Goal: Information Seeking & Learning: Learn about a topic

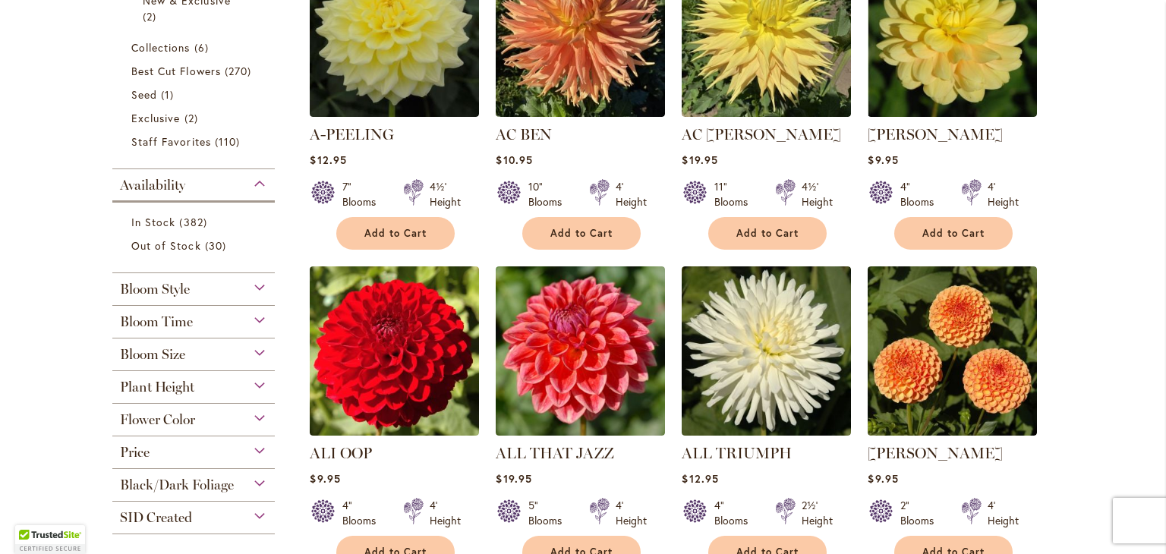
scroll to position [455, 0]
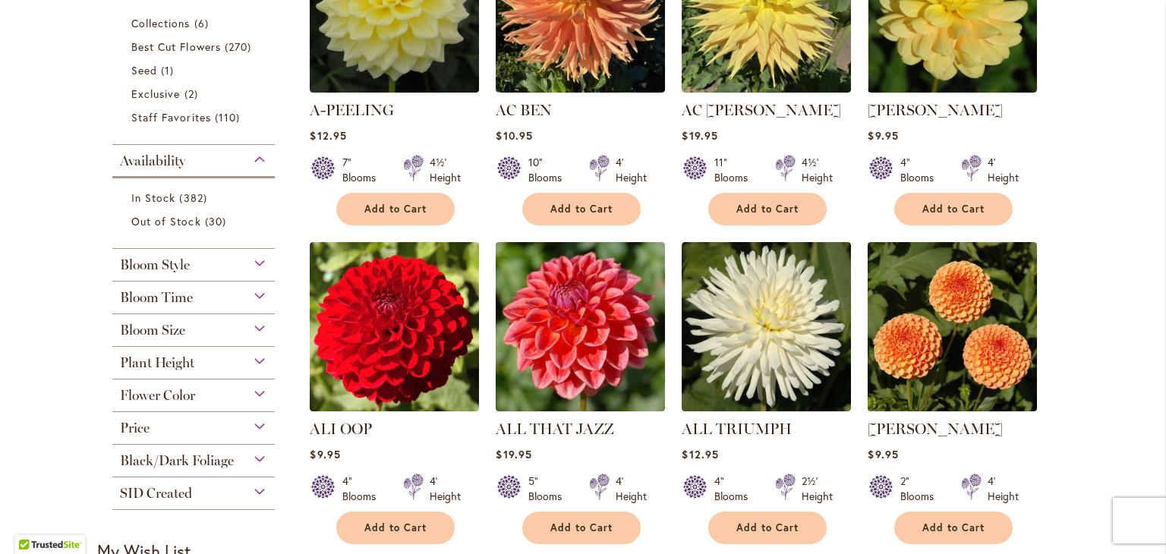
click at [254, 399] on div "Flower Color" at bounding box center [193, 392] width 162 height 24
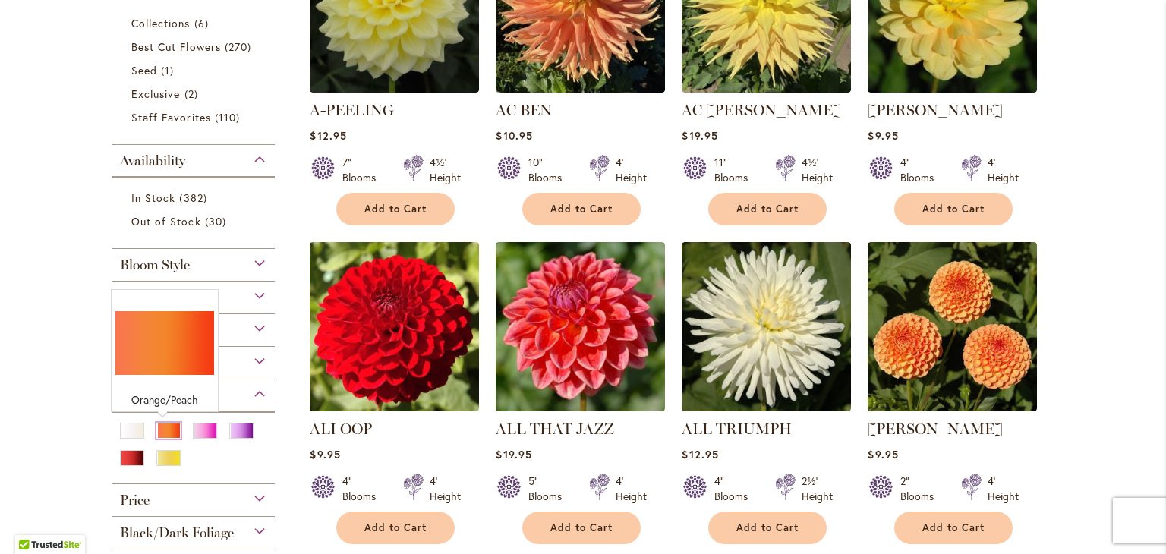
click at [167, 437] on div "Orange/Peach" at bounding box center [168, 431] width 24 height 16
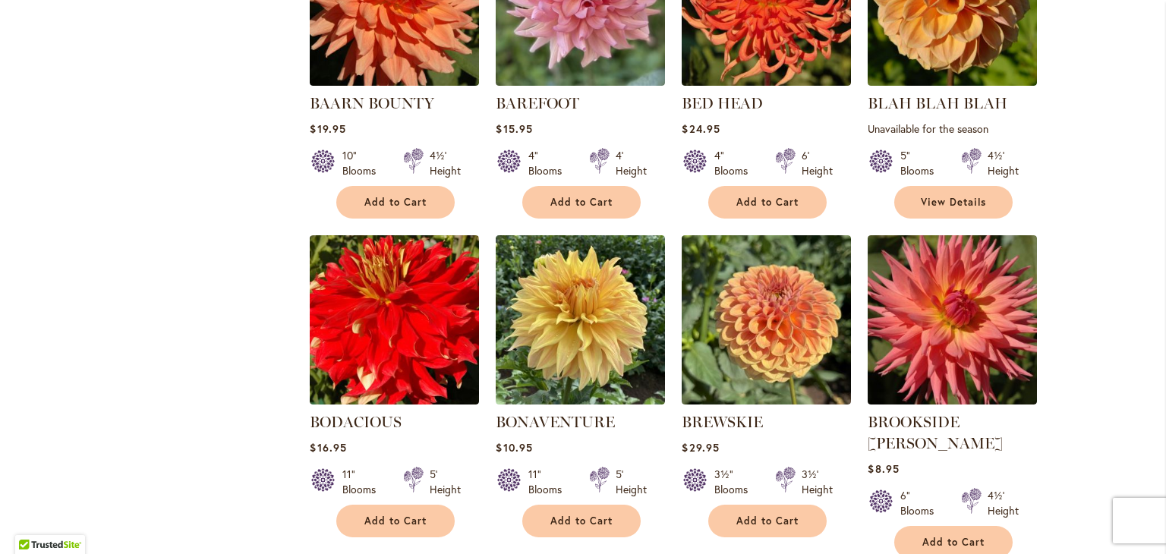
scroll to position [1139, 0]
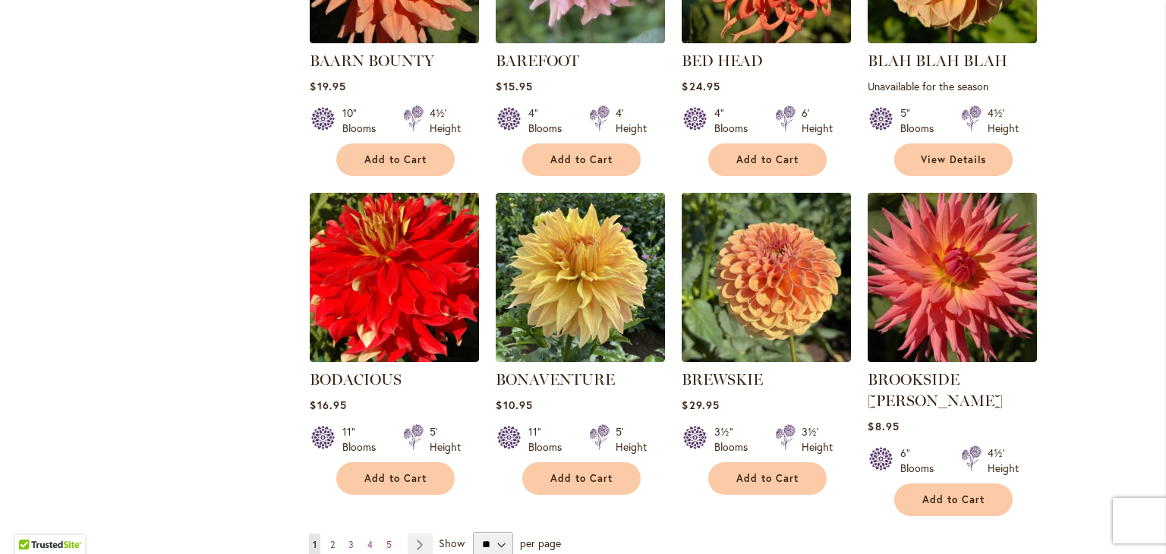
click at [330, 539] on span "2" at bounding box center [332, 544] width 5 height 11
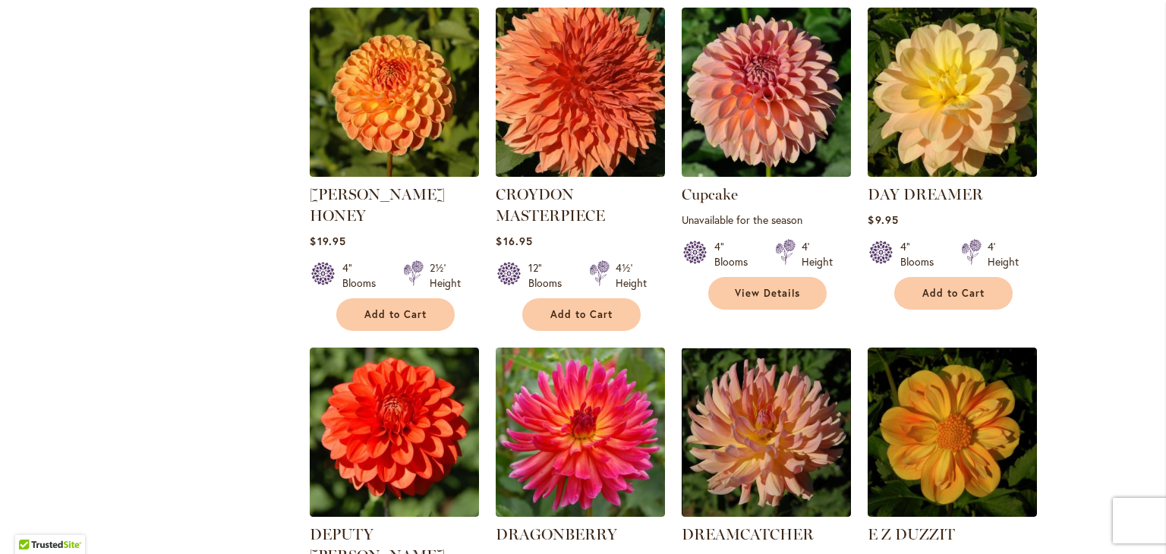
scroll to position [1139, 0]
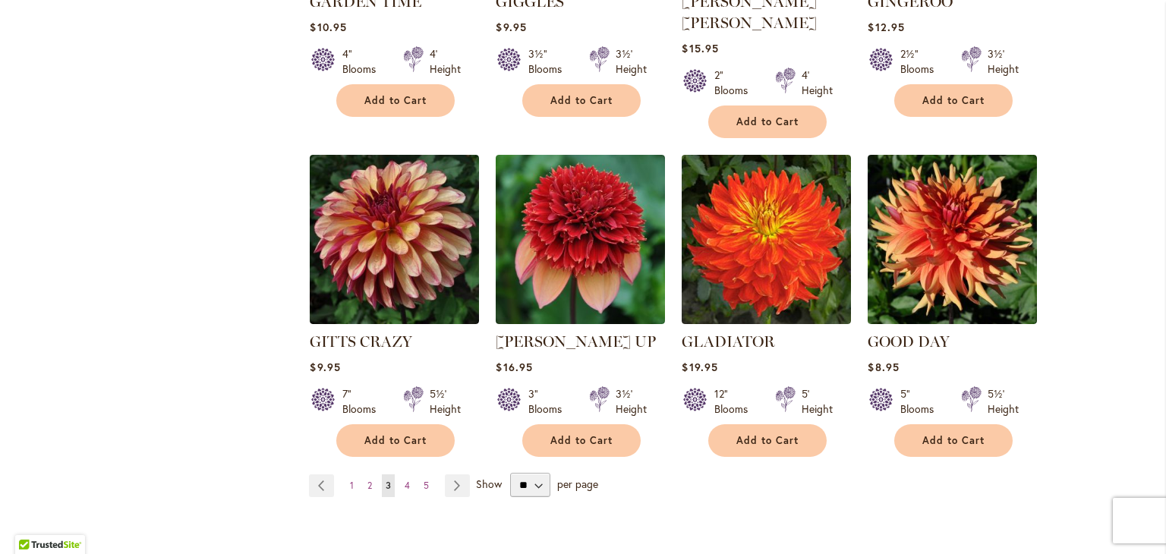
scroll to position [1215, 0]
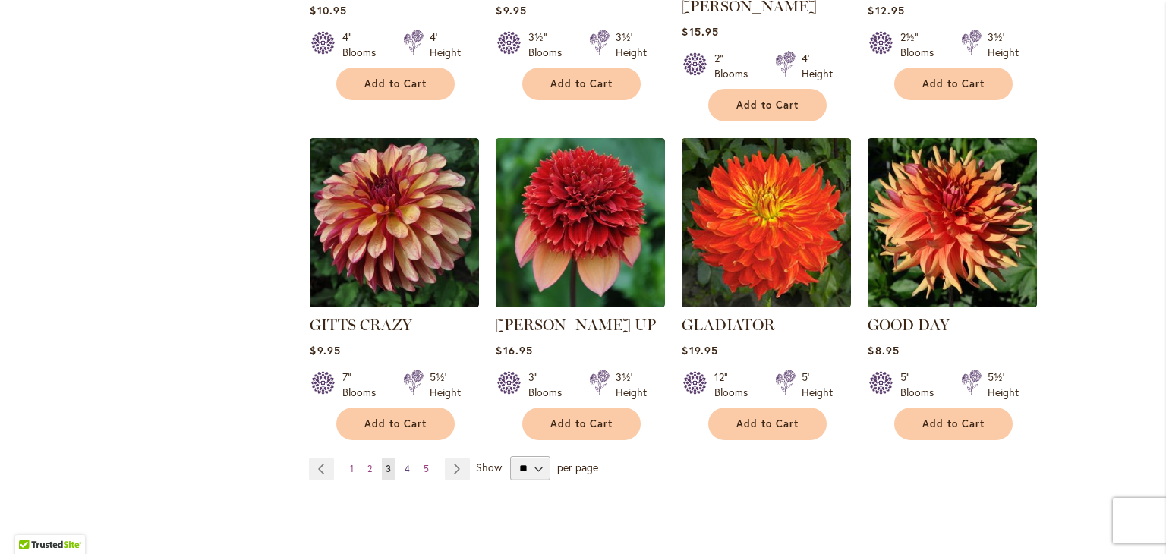
click at [405, 463] on span "4" at bounding box center [407, 468] width 5 height 11
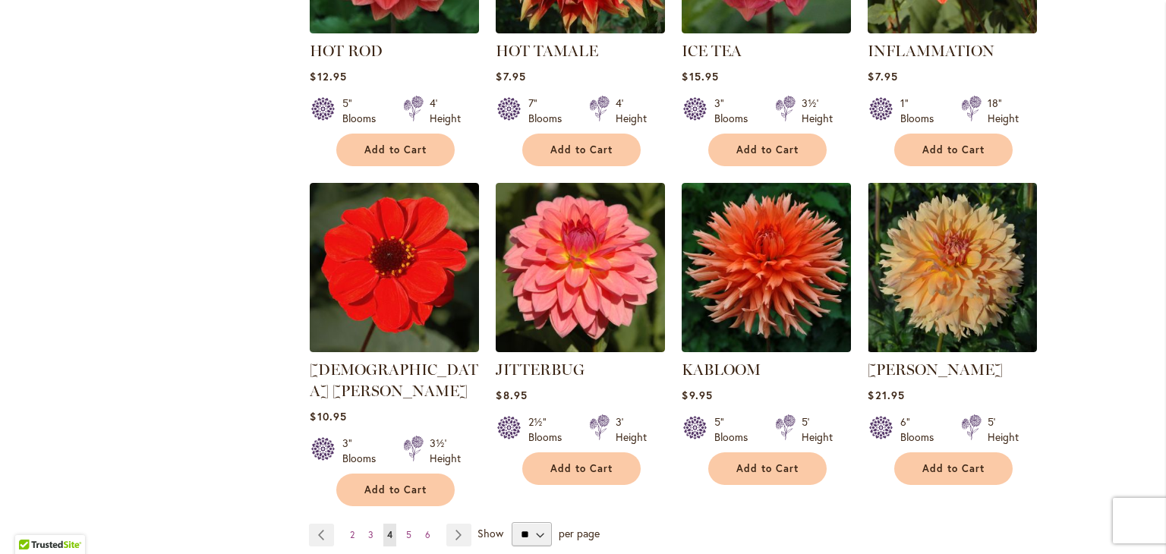
scroll to position [1215, 0]
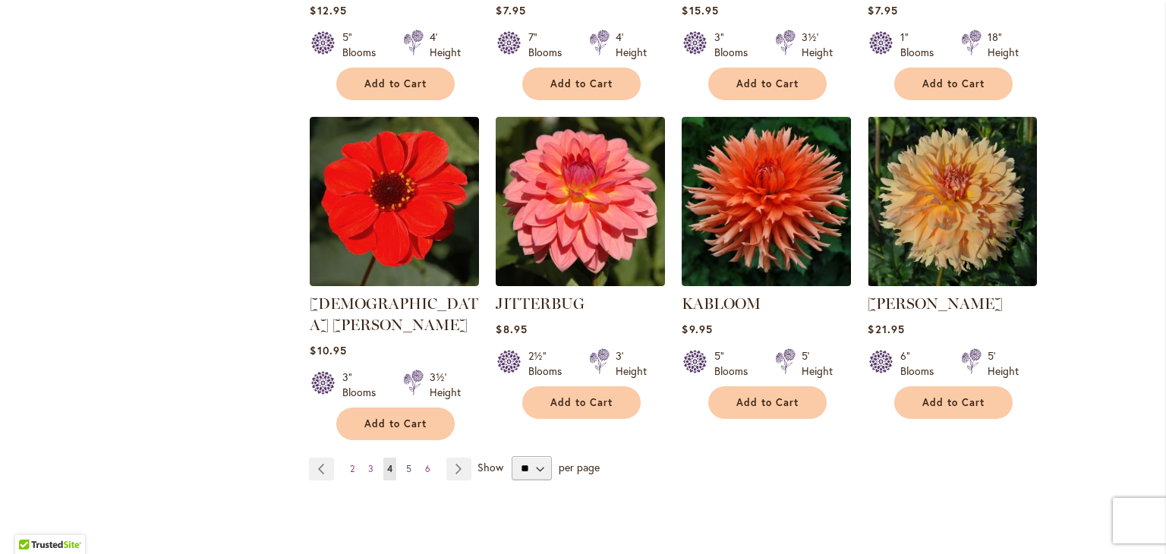
click at [402, 458] on link "Page 5" at bounding box center [408, 469] width 13 height 23
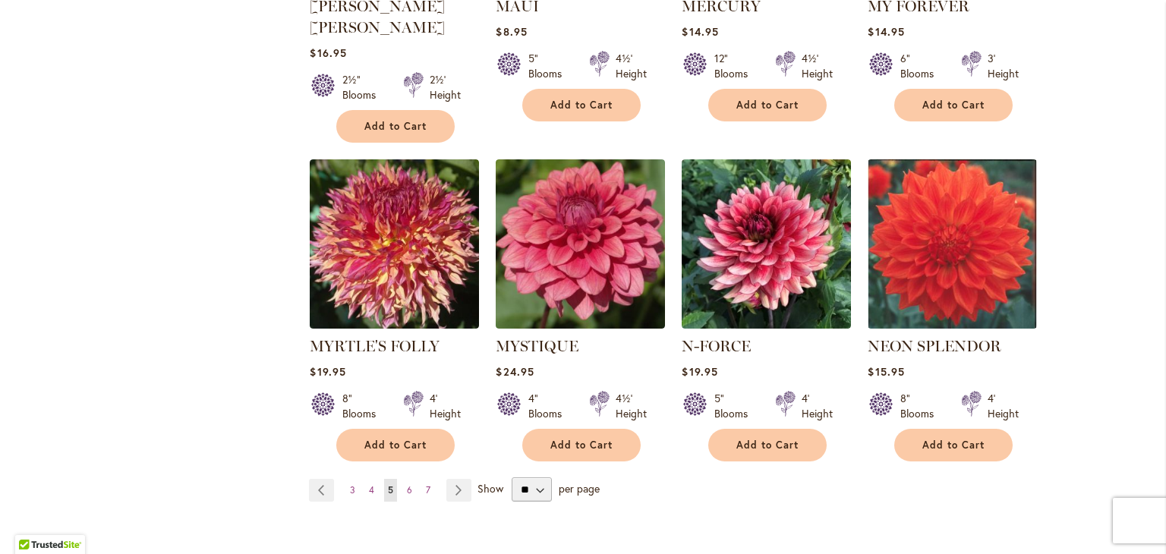
scroll to position [1215, 0]
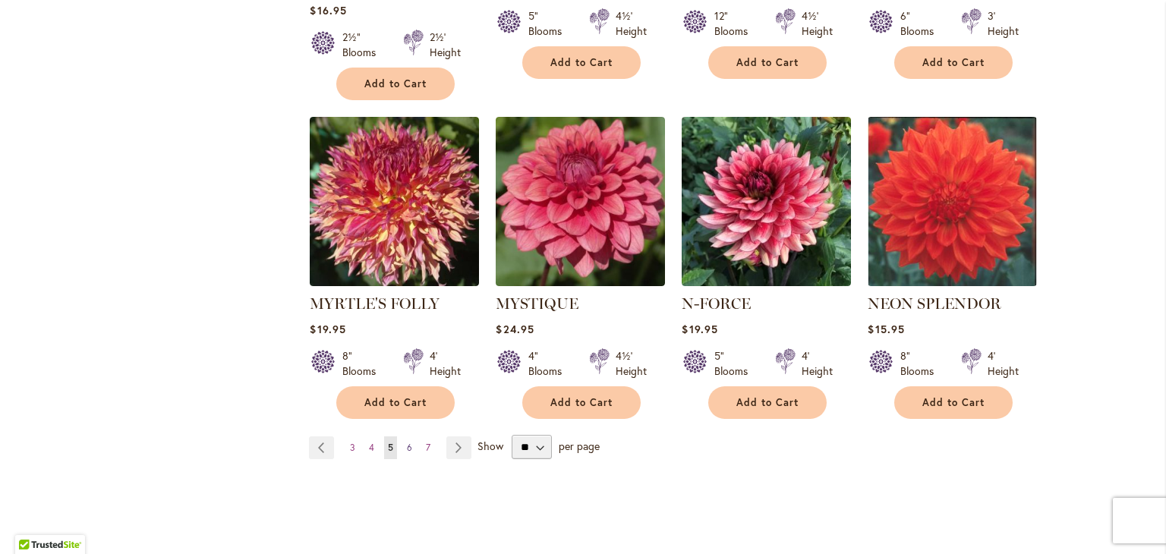
click at [403, 437] on link "Page 6" at bounding box center [409, 448] width 13 height 23
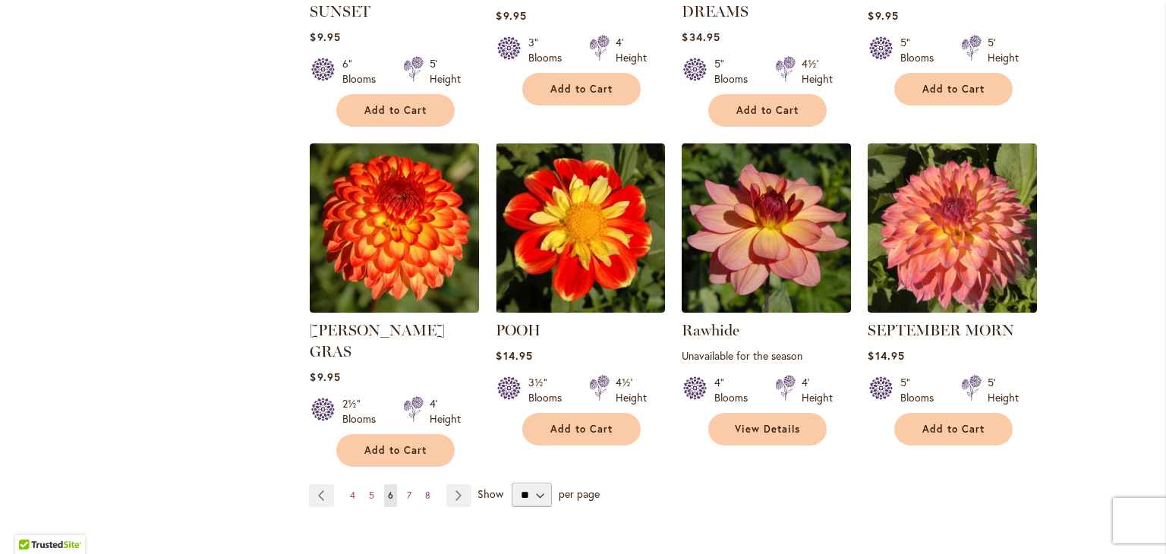
scroll to position [1215, 0]
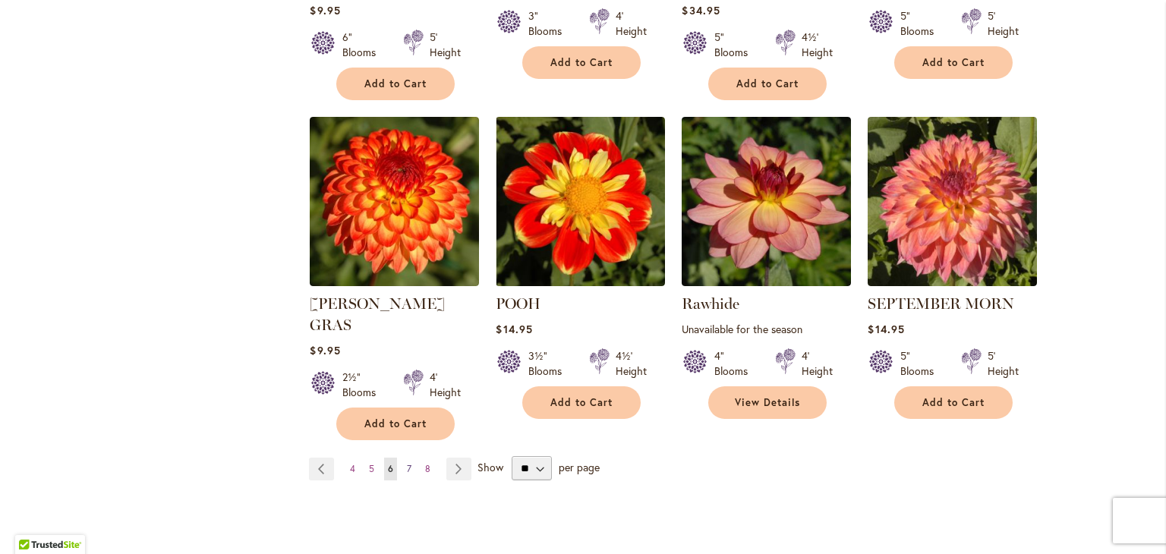
click at [407, 463] on span "7" at bounding box center [409, 468] width 5 height 11
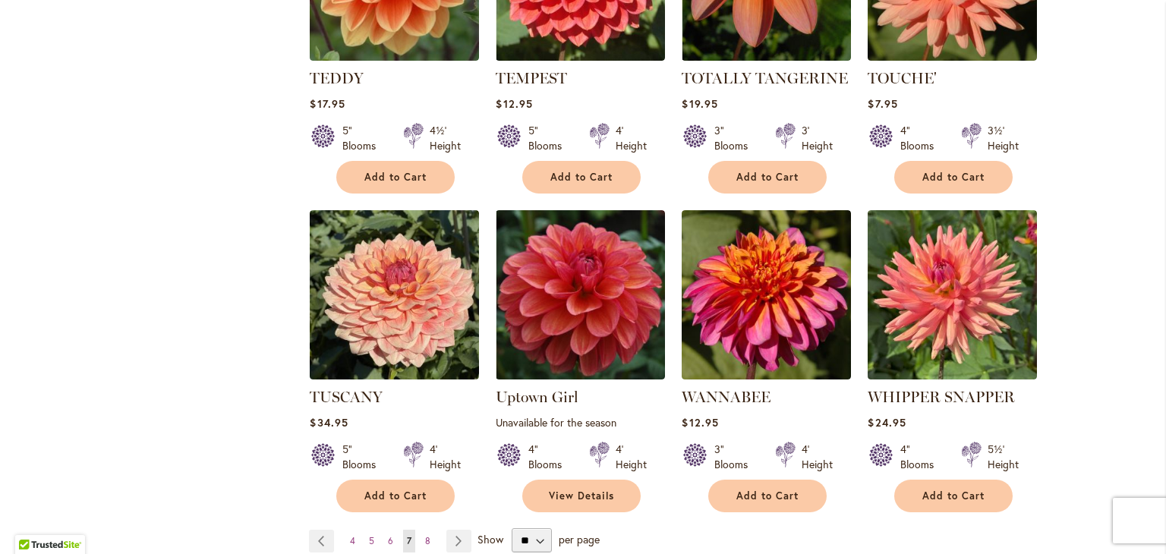
scroll to position [1215, 0]
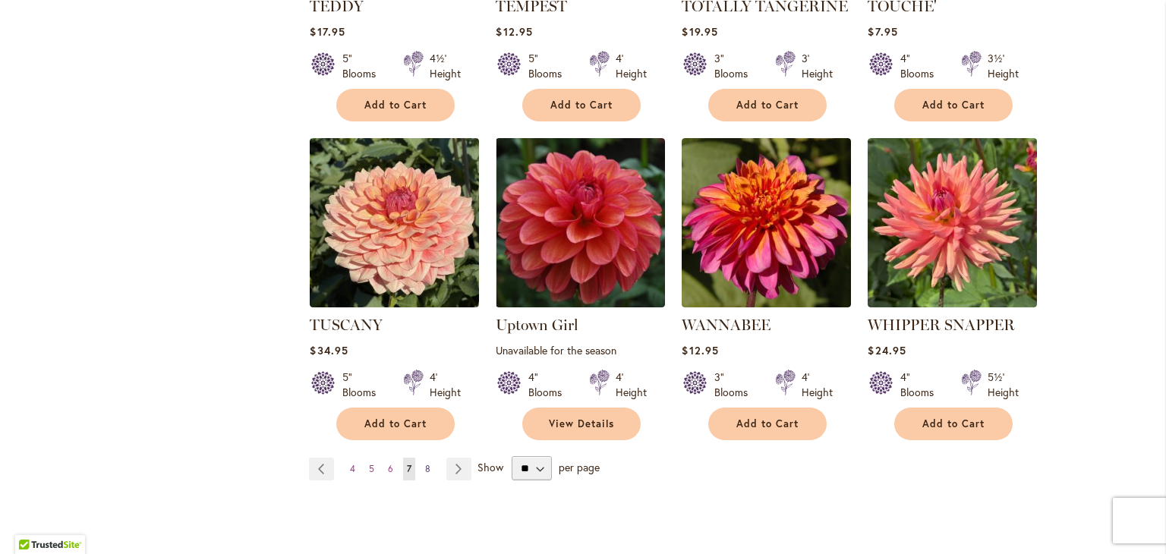
click at [421, 458] on link "Page 8" at bounding box center [427, 469] width 13 height 23
